Goal: Task Accomplishment & Management: Use online tool/utility

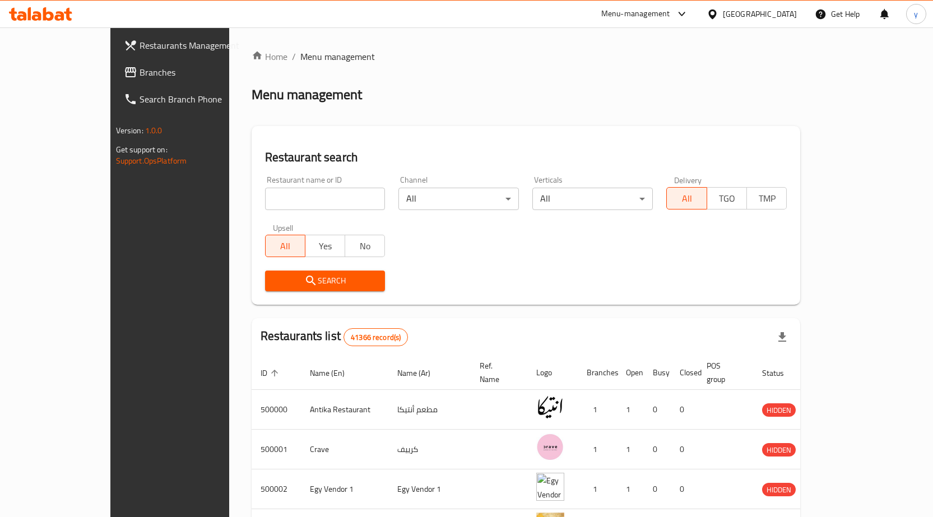
click at [265, 198] on input "search" at bounding box center [325, 199] width 120 height 22
paste input "779395"
type input "779395"
click at [140, 73] on span "Branches" at bounding box center [199, 72] width 118 height 13
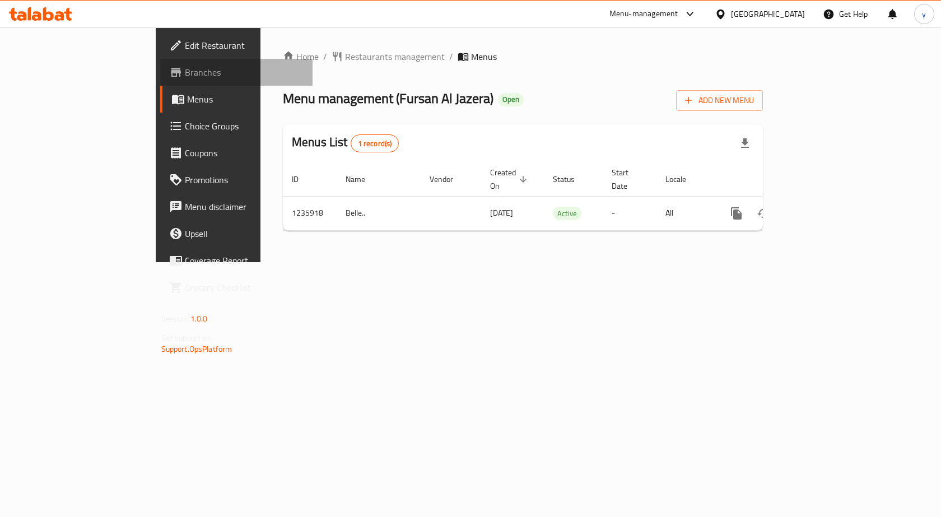
click at [185, 75] on span "Branches" at bounding box center [244, 72] width 119 height 13
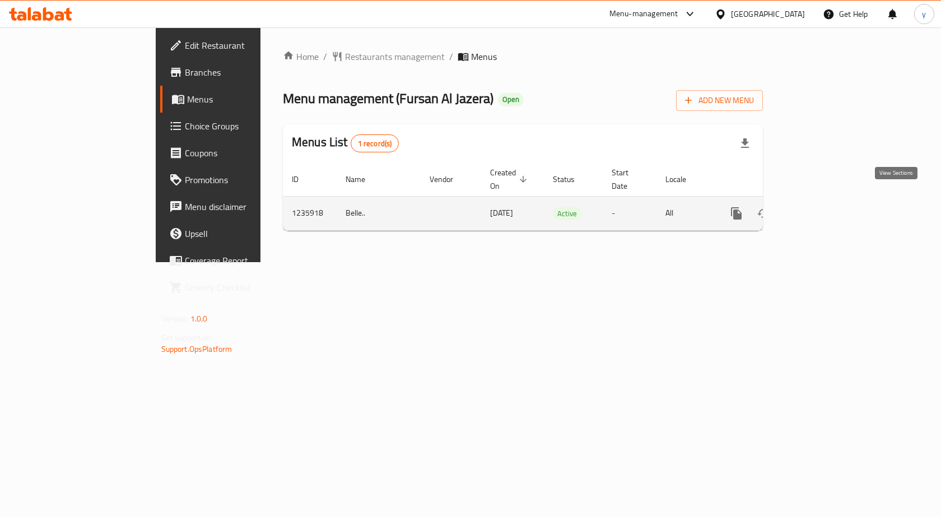
click at [831, 204] on link "enhanced table" at bounding box center [817, 213] width 27 height 27
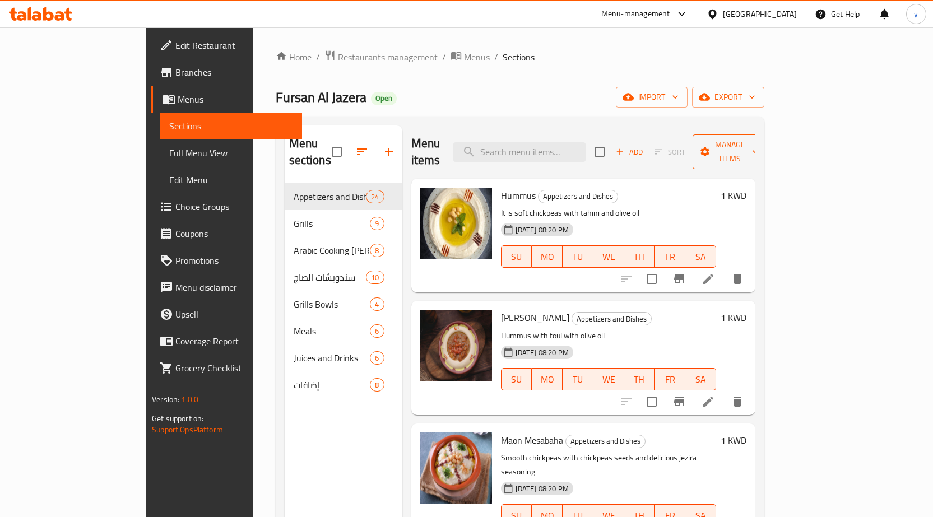
click at [759, 138] on span "Manage items" at bounding box center [730, 152] width 57 height 28
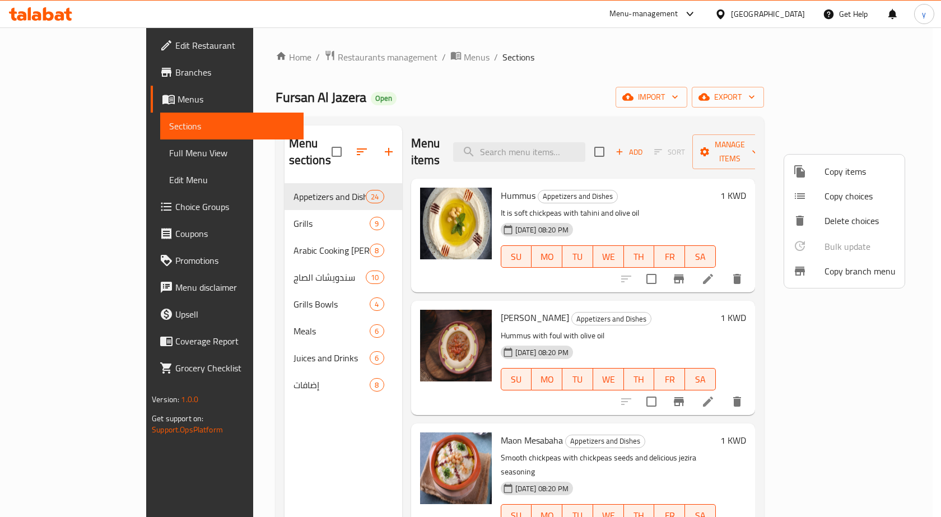
click at [845, 265] on span "Copy branch menu" at bounding box center [860, 271] width 71 height 13
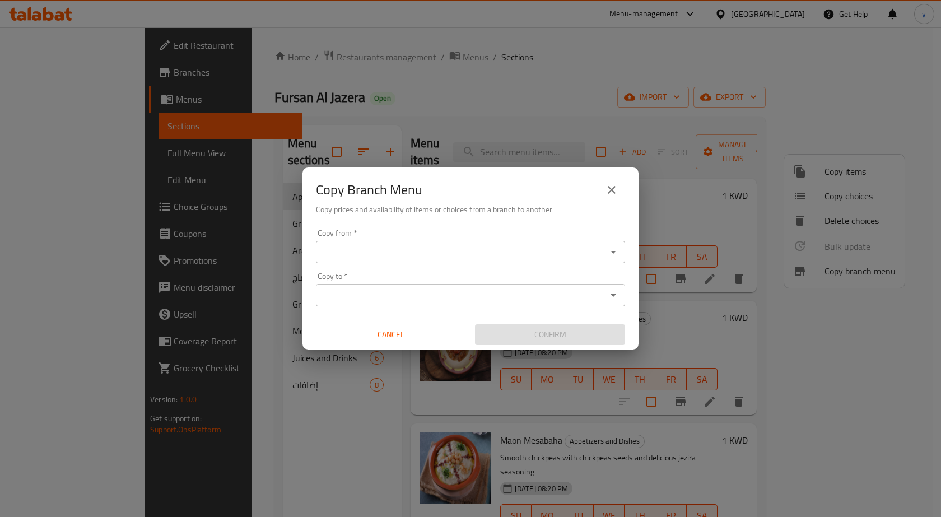
click at [384, 248] on input "Copy from   *" at bounding box center [461, 252] width 284 height 16
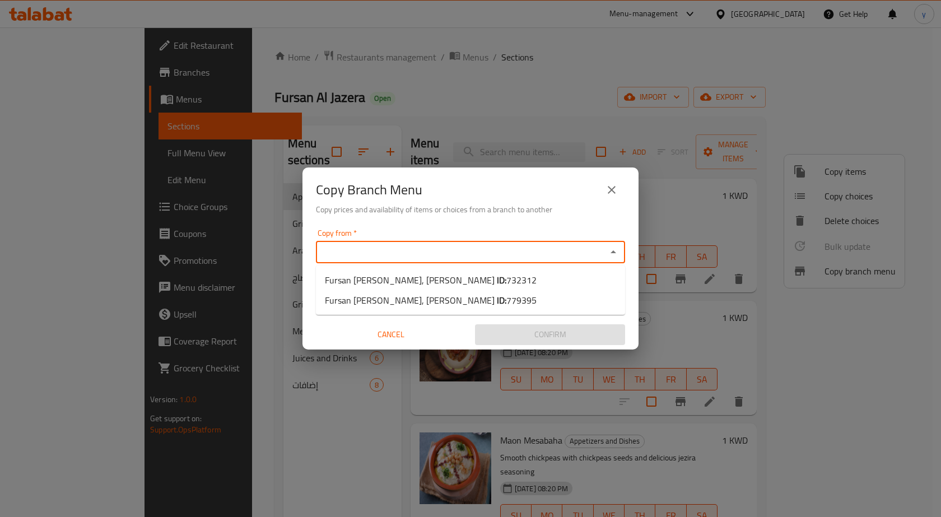
paste input "732312"
type input "732312"
click at [400, 253] on input "732312" at bounding box center [461, 252] width 284 height 16
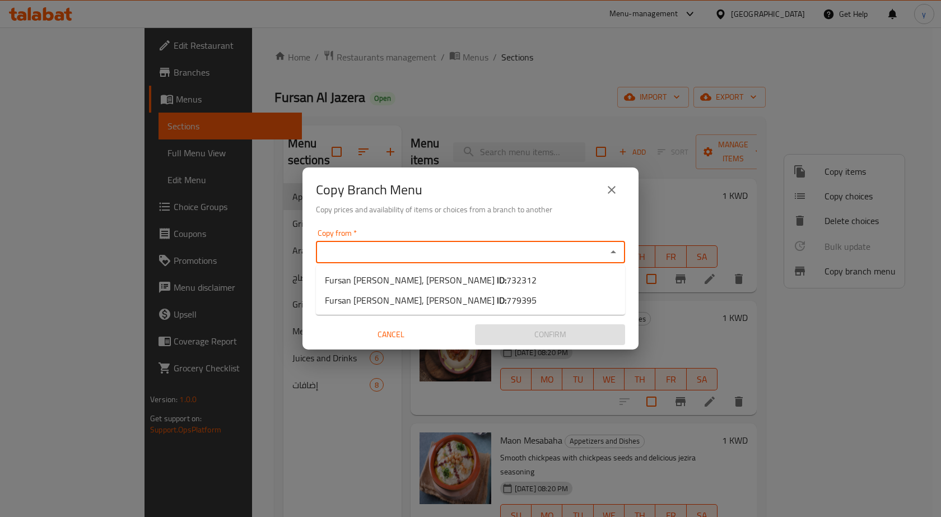
click at [424, 271] on li "Fursan Al Jazera, Al-Ahmadi ID: 732312" at bounding box center [470, 280] width 309 height 20
type input "Fursan Al Jazera, Al-Ahmadi"
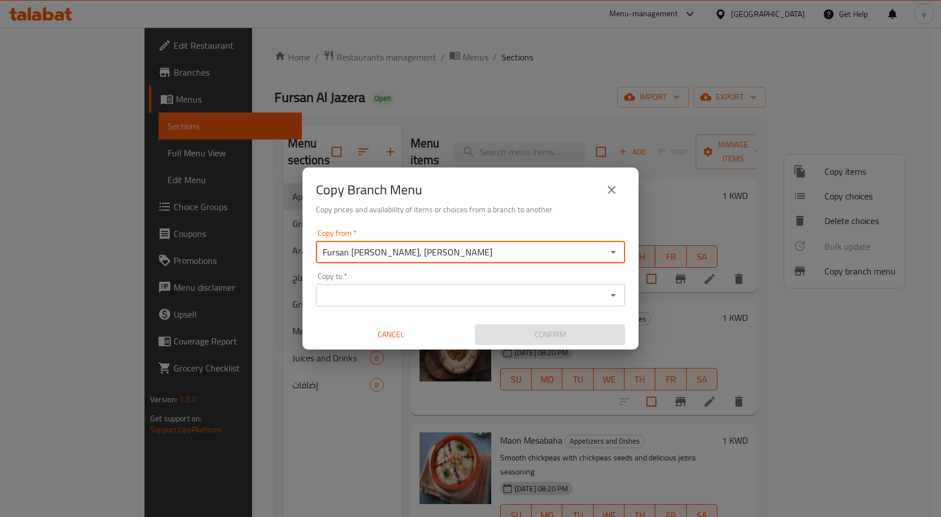
click at [410, 288] on input "Copy to   *" at bounding box center [461, 295] width 284 height 16
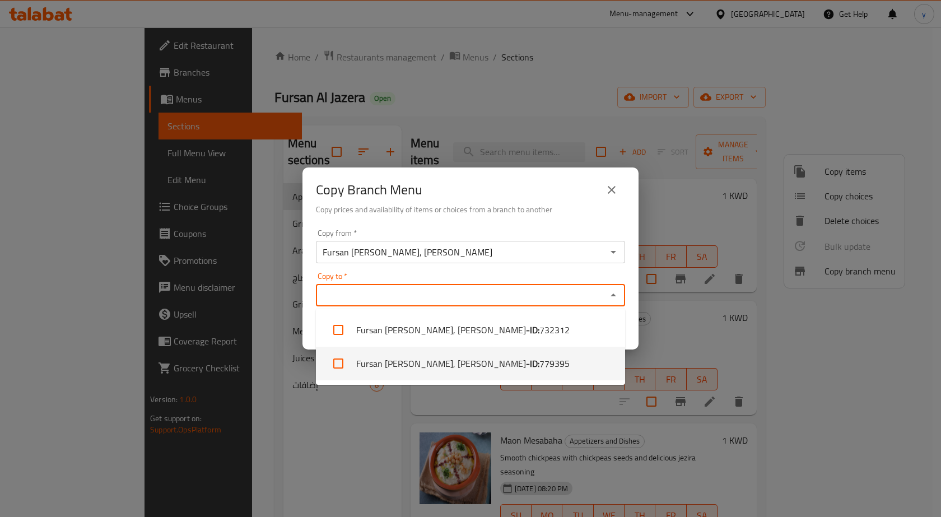
click at [460, 363] on li "Fursan Al Jazera, Al-Ahmadi - ID: 779395" at bounding box center [470, 364] width 309 height 34
checkbox input "true"
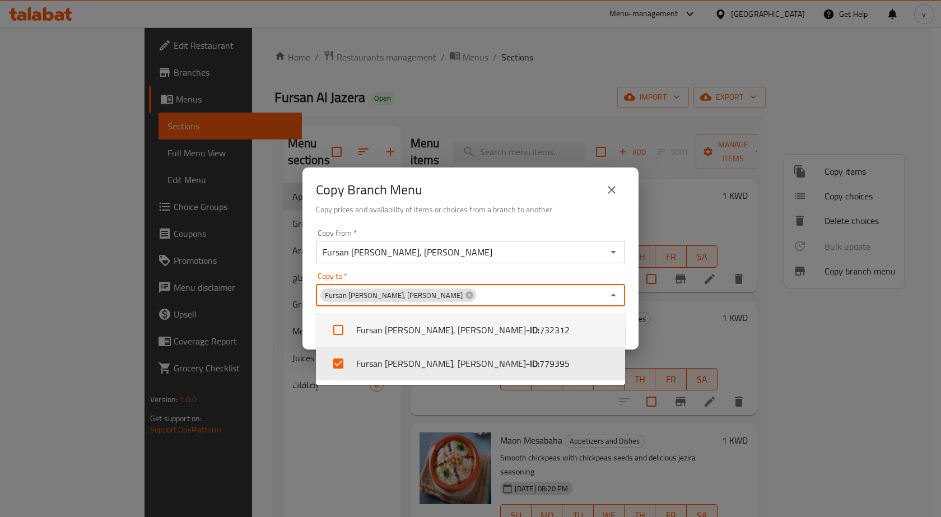
click at [462, 230] on div "Copy from   * Fursan Al Jazera, Al-Ahmadi Copy from *" at bounding box center [470, 246] width 309 height 34
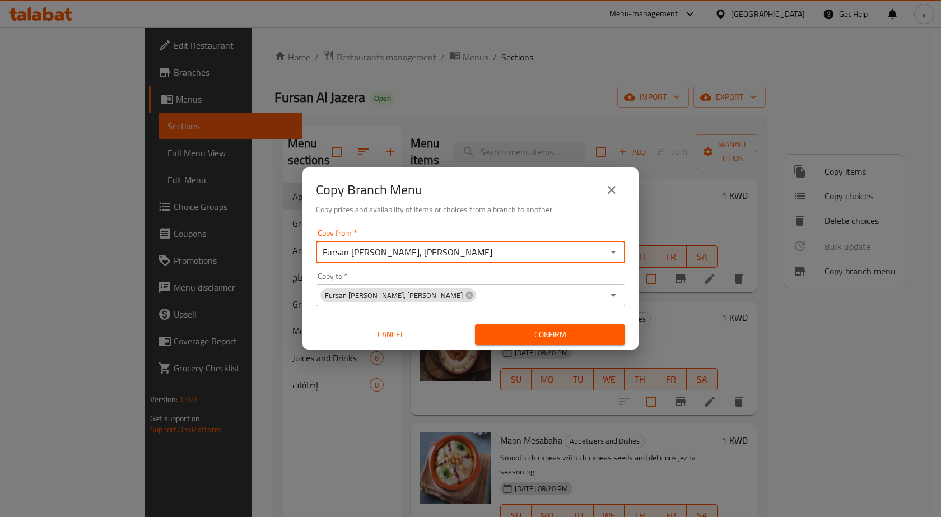
click at [570, 341] on span "Confirm" at bounding box center [550, 335] width 132 height 14
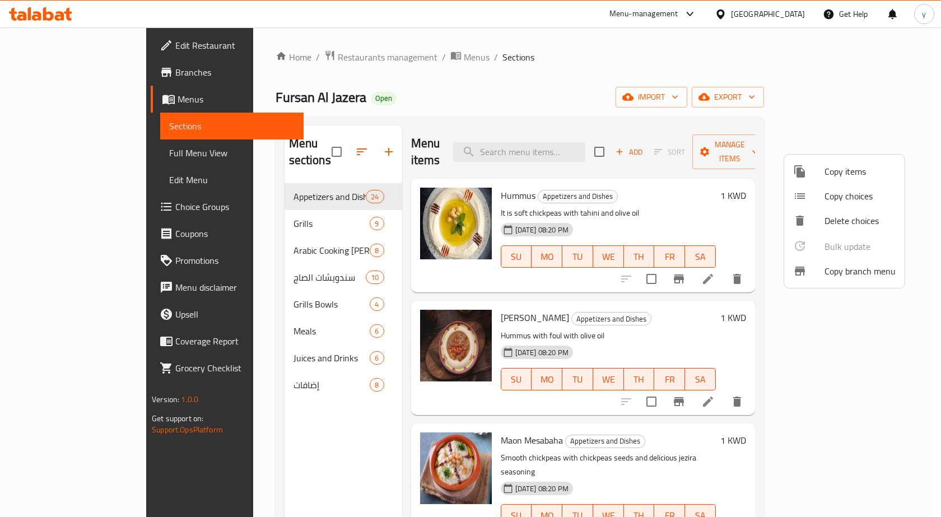
click at [456, 93] on div at bounding box center [470, 258] width 941 height 517
